Goal: Task Accomplishment & Management: Manage account settings

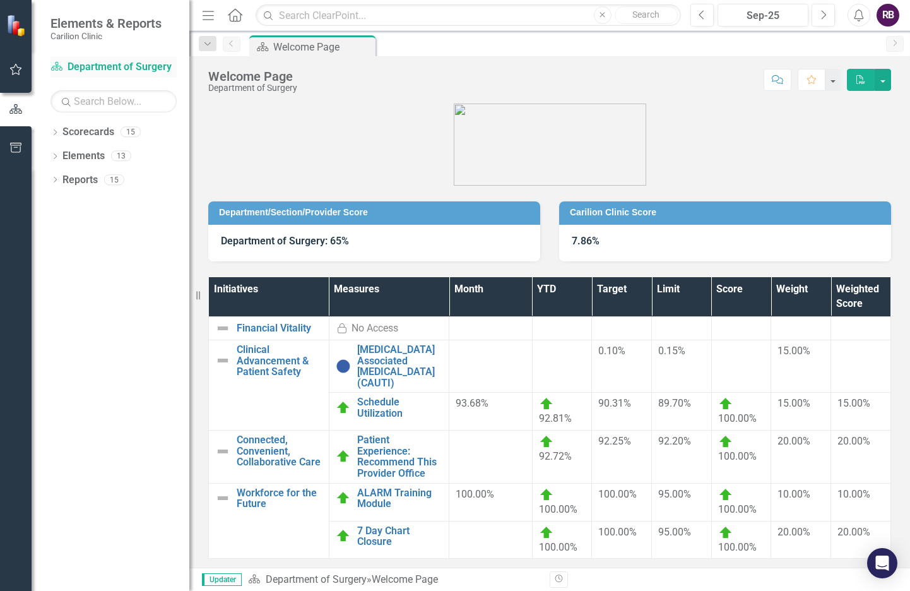
click at [103, 68] on link "Scorecard Department of Surgery" at bounding box center [113, 67] width 126 height 15
click at [59, 136] on icon "Dropdown" at bounding box center [54, 133] width 9 height 7
click at [94, 157] on link "Department of Surgery" at bounding box center [129, 156] width 120 height 15
click at [67, 155] on div "Dropdown" at bounding box center [63, 156] width 13 height 11
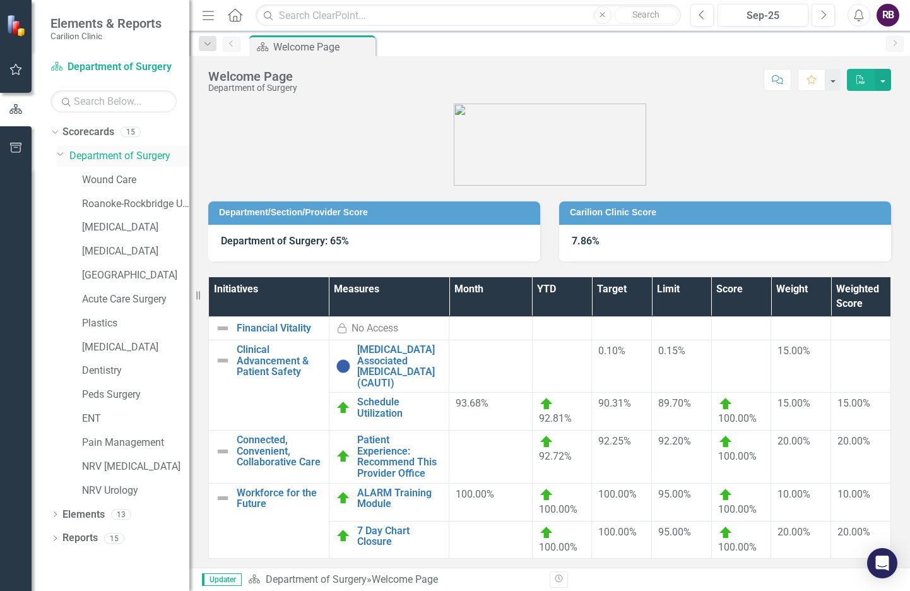
click at [97, 157] on link "Department of Surgery" at bounding box center [129, 156] width 120 height 15
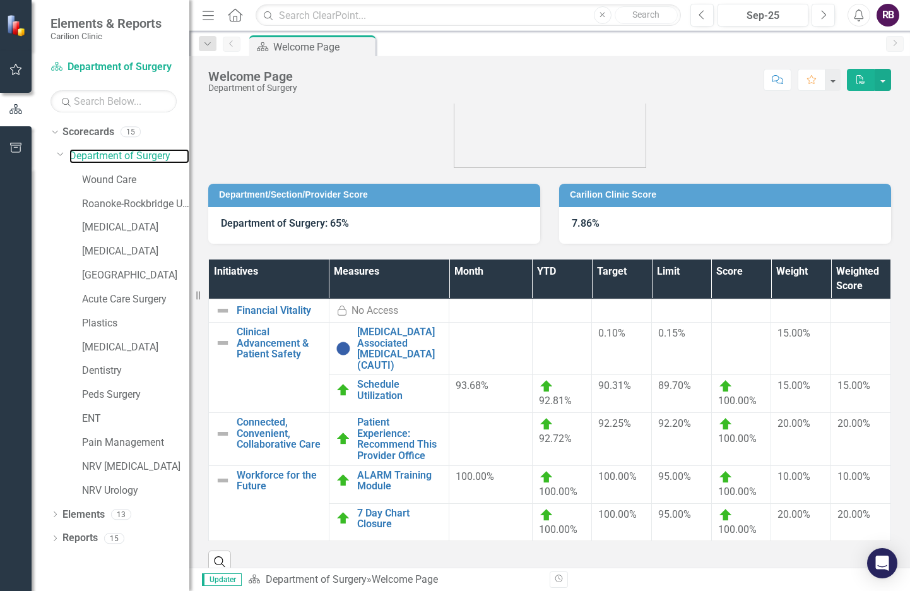
scroll to position [35, 0]
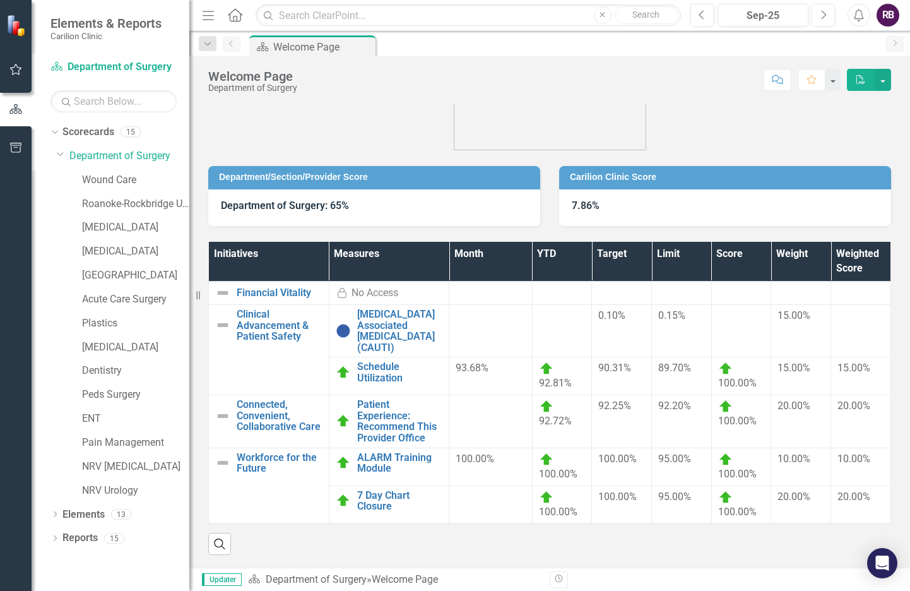
click at [482, 425] on td at bounding box center [490, 421] width 83 height 52
click at [383, 432] on link "Patient Experience: Recommend This Provider Office" at bounding box center [400, 421] width 86 height 44
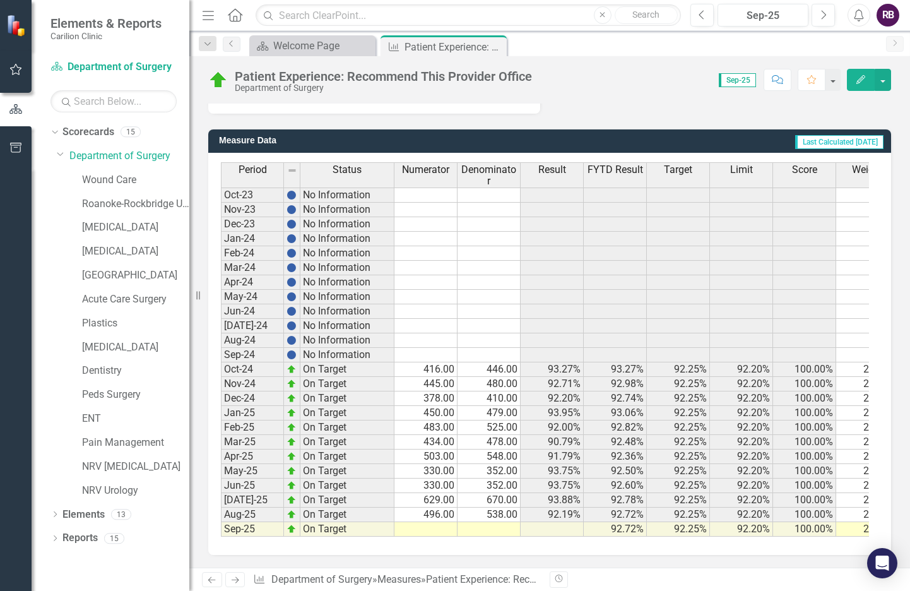
scroll to position [580, 0]
click at [431, 522] on td at bounding box center [426, 529] width 63 height 15
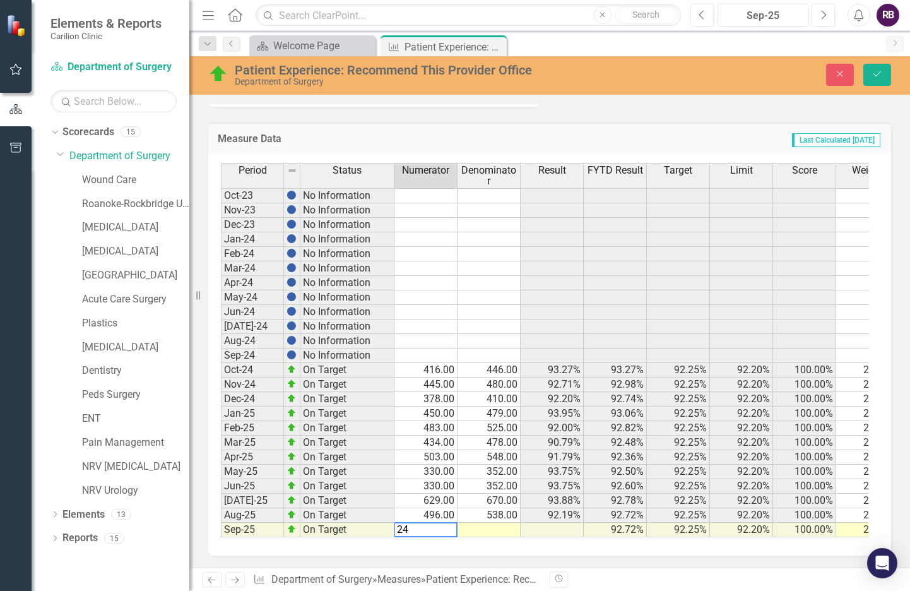
type textarea "241"
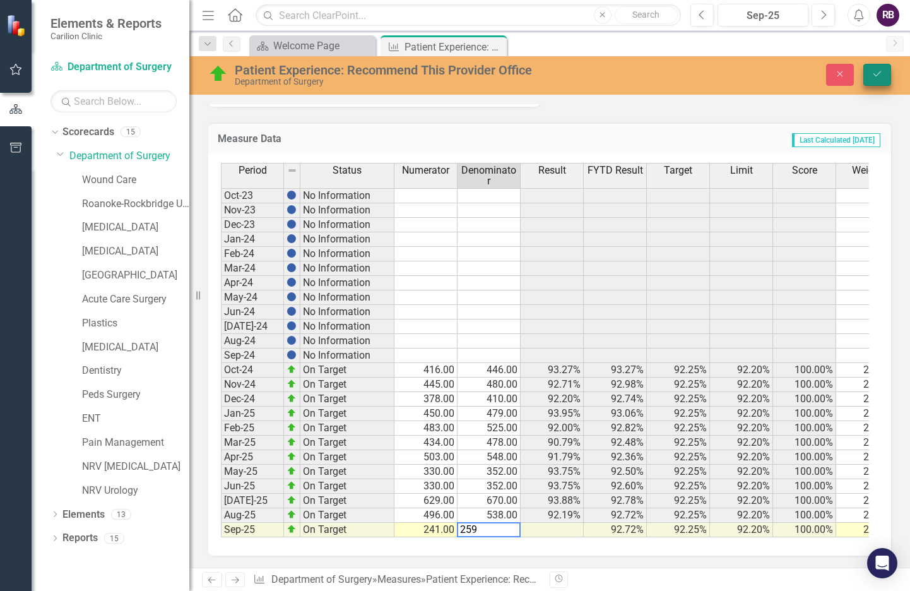
type textarea "259"
click at [879, 66] on button "Save" at bounding box center [878, 75] width 28 height 22
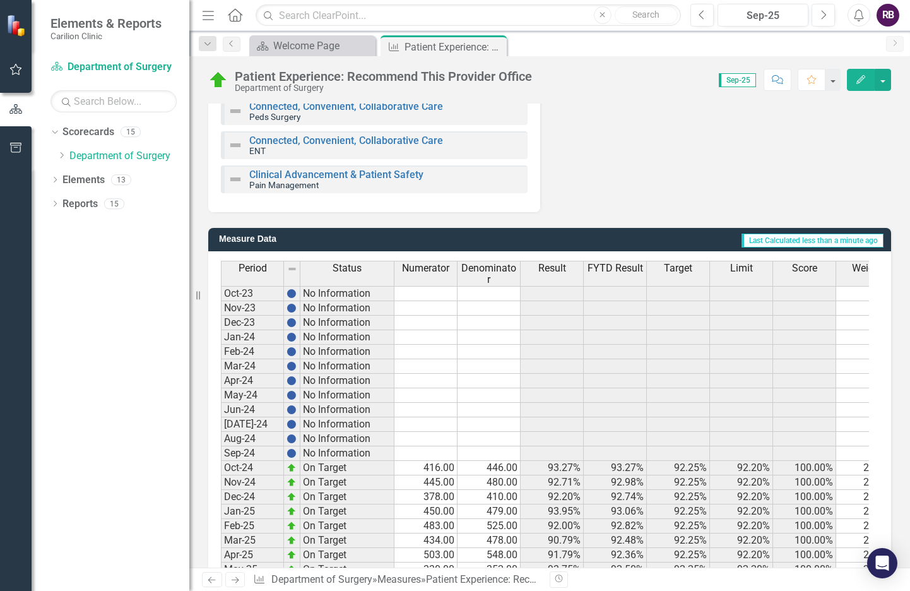
scroll to position [580, 0]
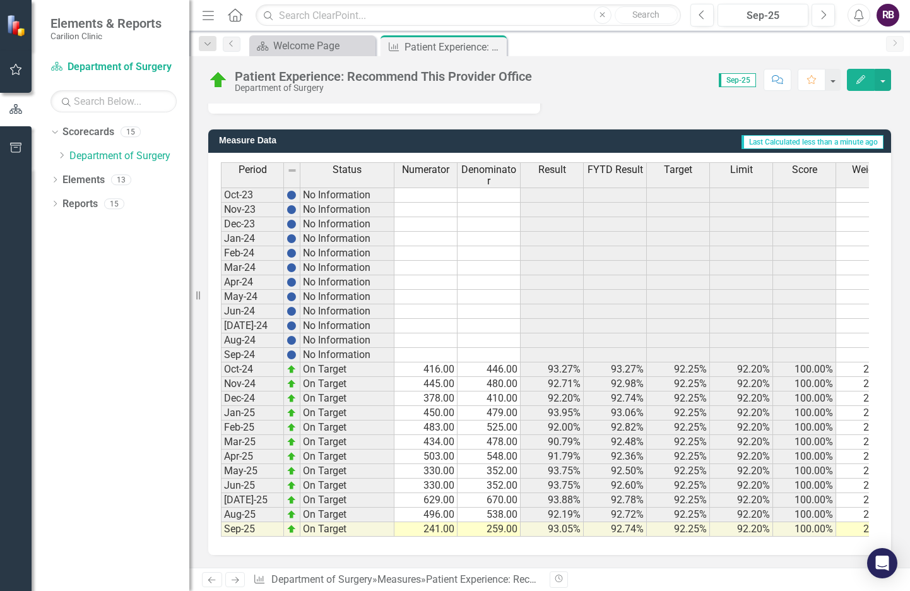
click at [509, 523] on td "259.00" at bounding box center [489, 529] width 63 height 15
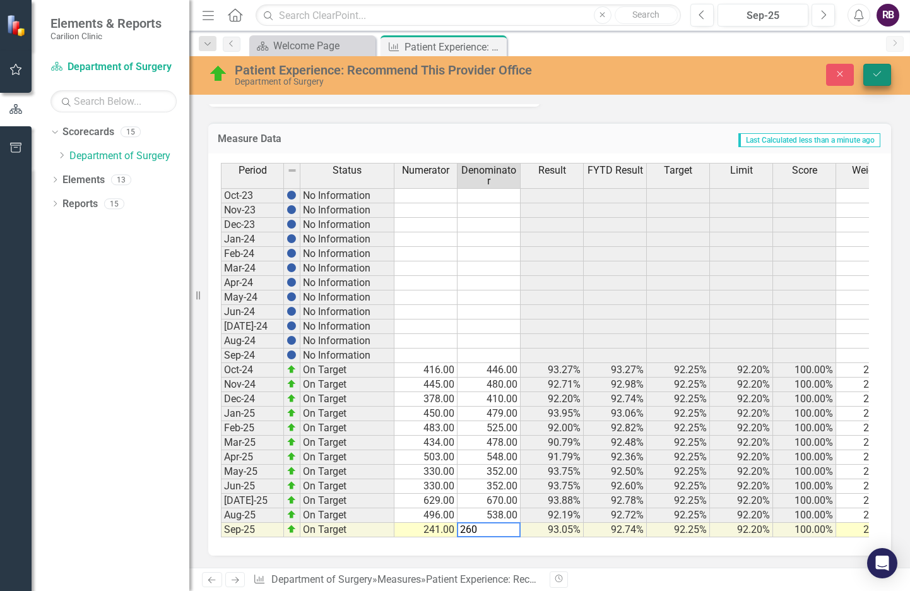
type textarea "260"
click at [874, 76] on icon "Save" at bounding box center [877, 73] width 11 height 9
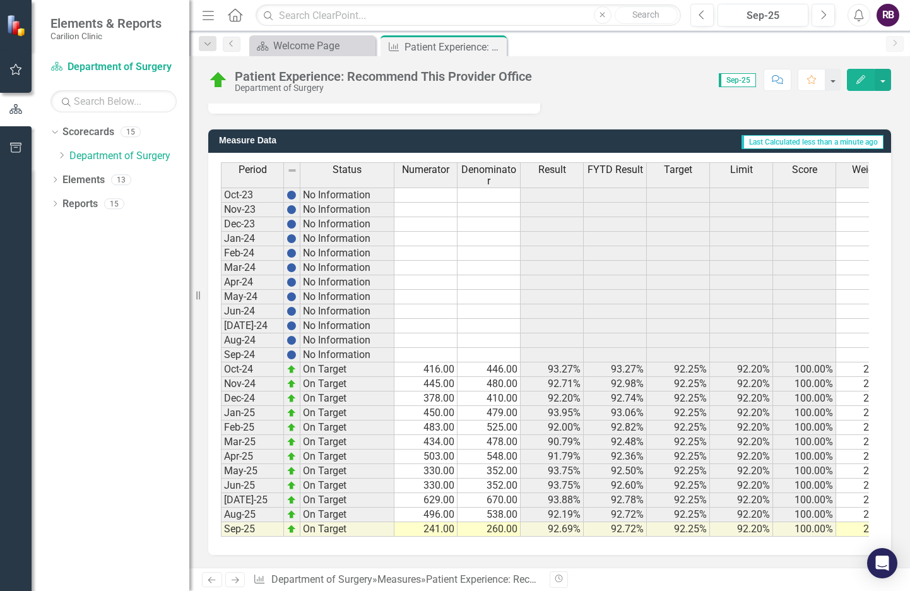
click at [503, 522] on td "260.00" at bounding box center [489, 529] width 63 height 15
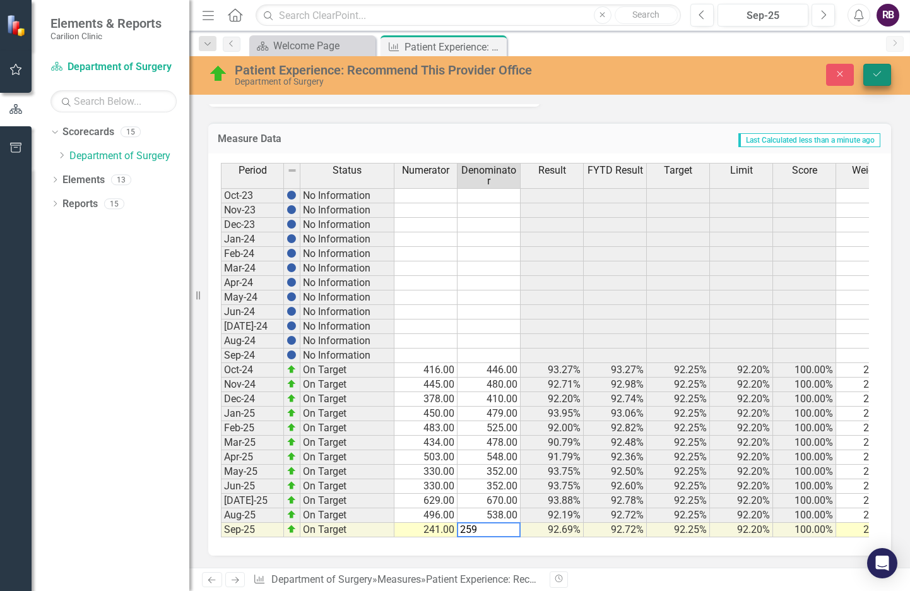
type textarea "259"
click at [870, 73] on button "Save" at bounding box center [878, 75] width 28 height 22
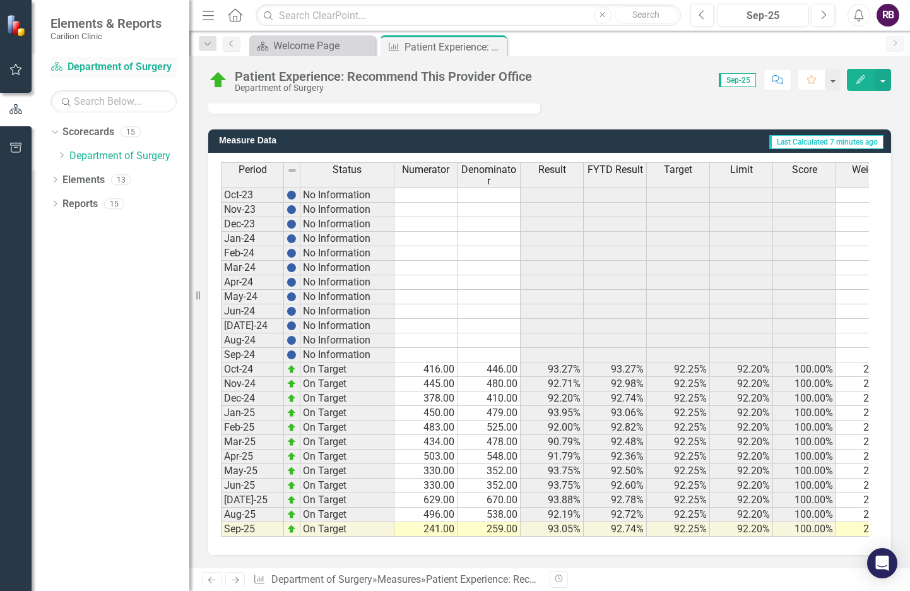
click at [96, 68] on link "Scorecard Department of Surgery" at bounding box center [113, 67] width 126 height 15
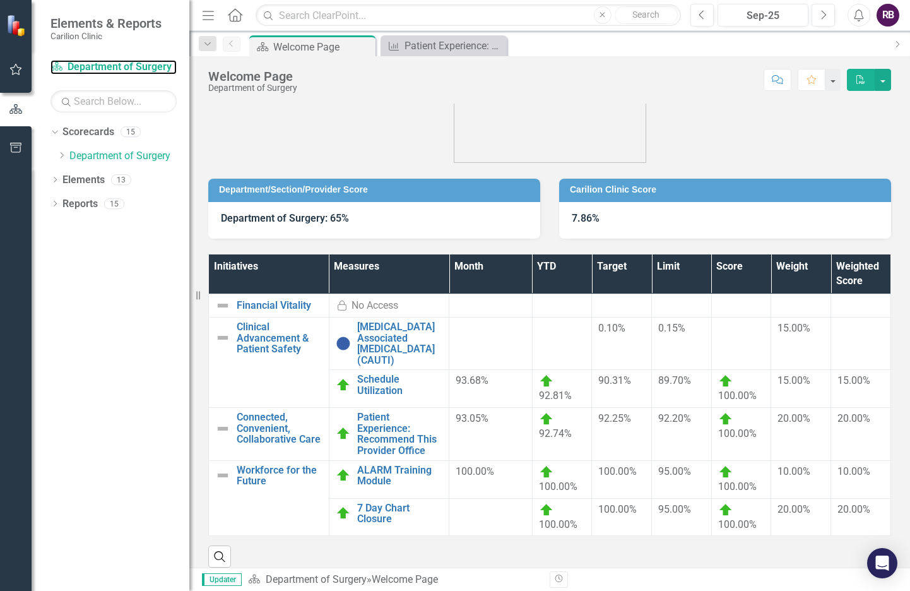
scroll to position [35, 0]
